Goal: Transaction & Acquisition: Purchase product/service

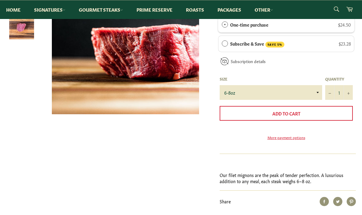
scroll to position [123, 0]
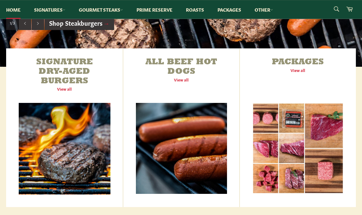
scroll to position [191, 0]
click at [303, 72] on link "Packages View all" at bounding box center [298, 127] width 116 height 159
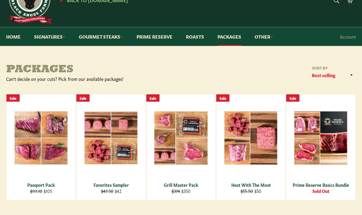
scroll to position [28, 0]
click at [271, 128] on div "View" at bounding box center [250, 148] width 69 height 106
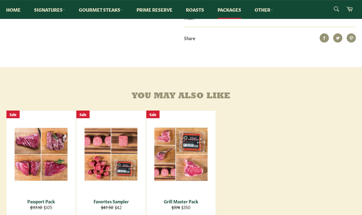
scroll to position [249, 0]
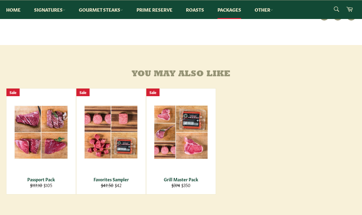
click at [36, 135] on span "View" at bounding box center [40, 143] width 39 height 16
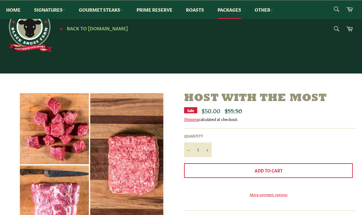
scroll to position [270, 0]
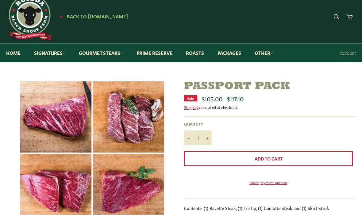
scroll to position [11, 0]
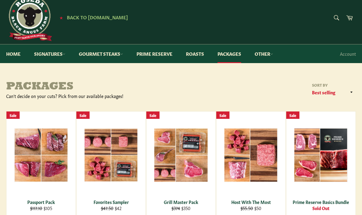
scroll to position [3, 0]
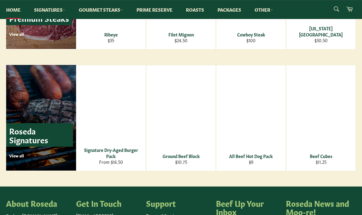
scroll to position [805, 0]
